Goal: Transaction & Acquisition: Subscribe to service/newsletter

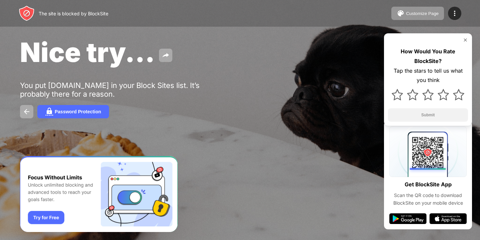
click at [140, 207] on img "Banner Message" at bounding box center [99, 194] width 158 height 76
